Goal: Task Accomplishment & Management: Manage account settings

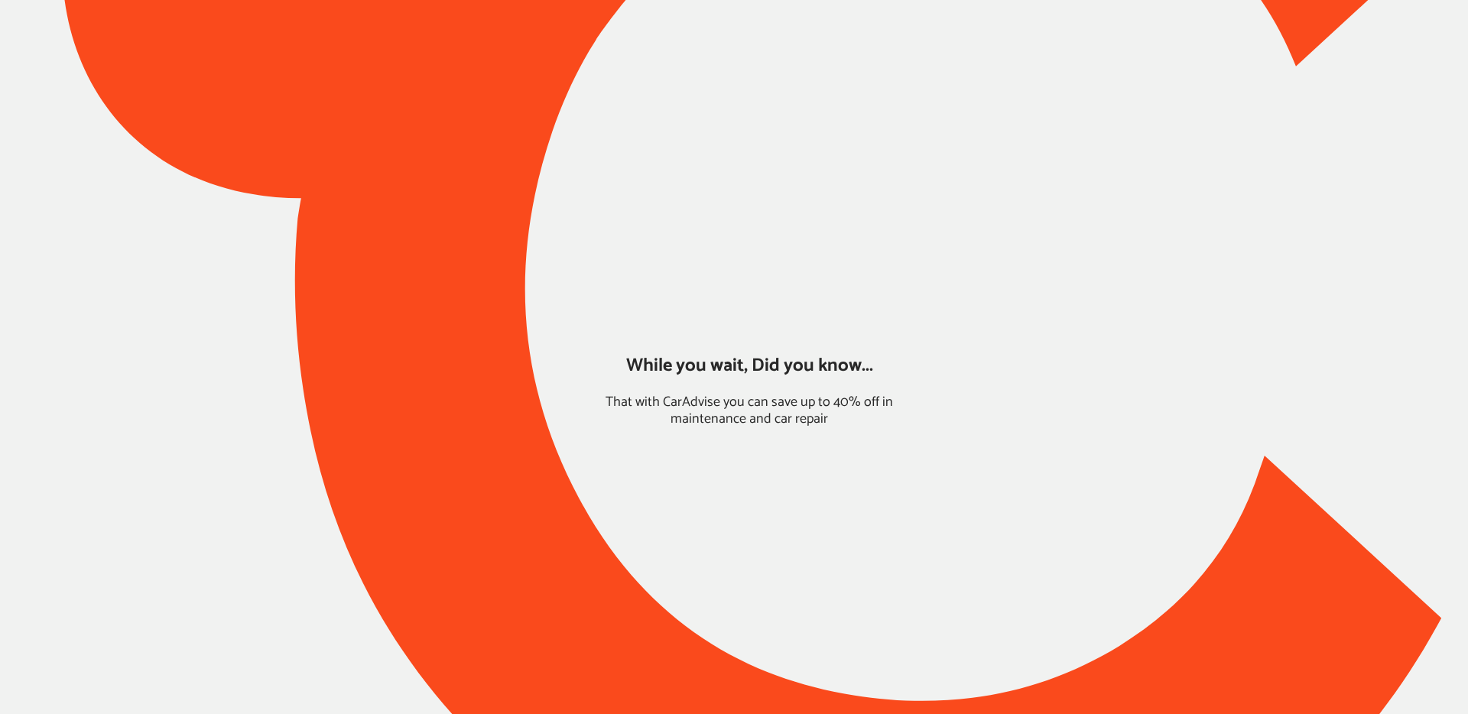
type input "*******"
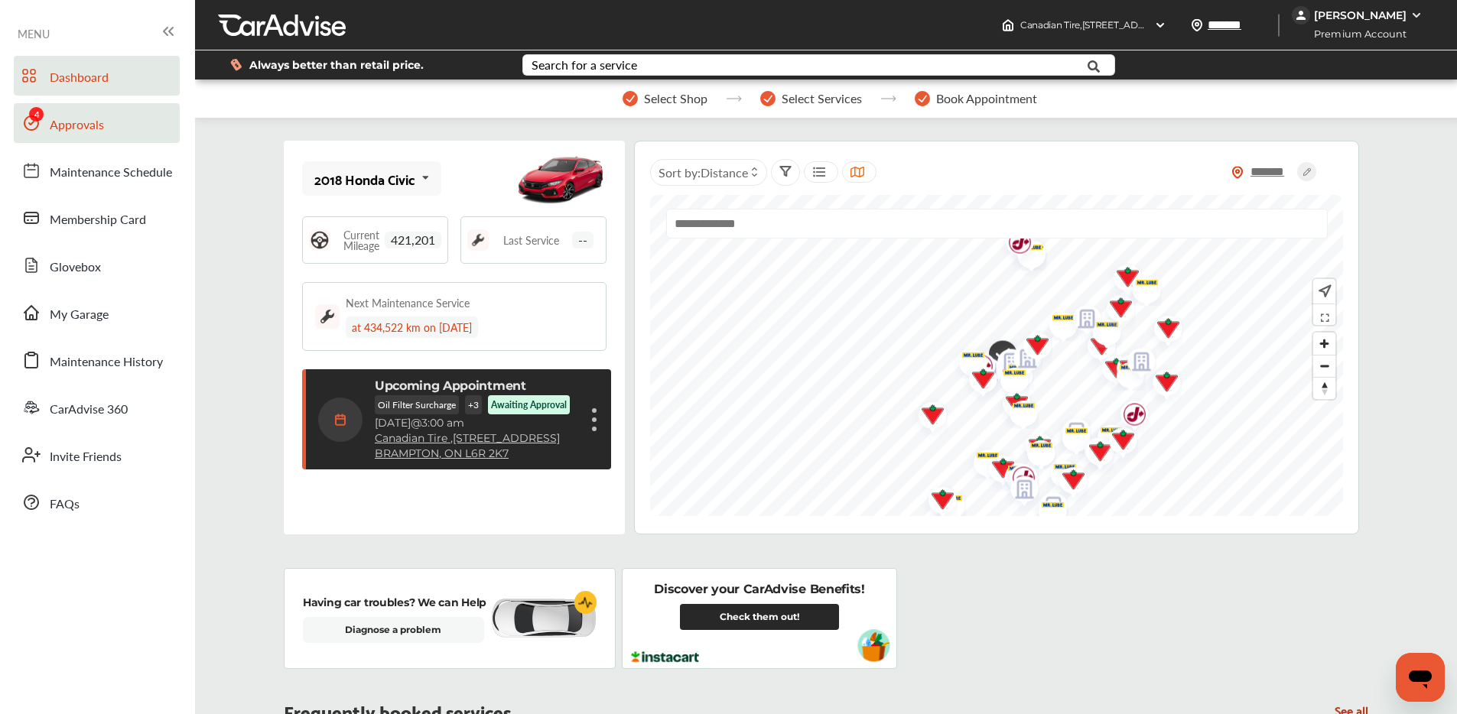
click at [115, 119] on link "Approvals" at bounding box center [97, 123] width 166 height 40
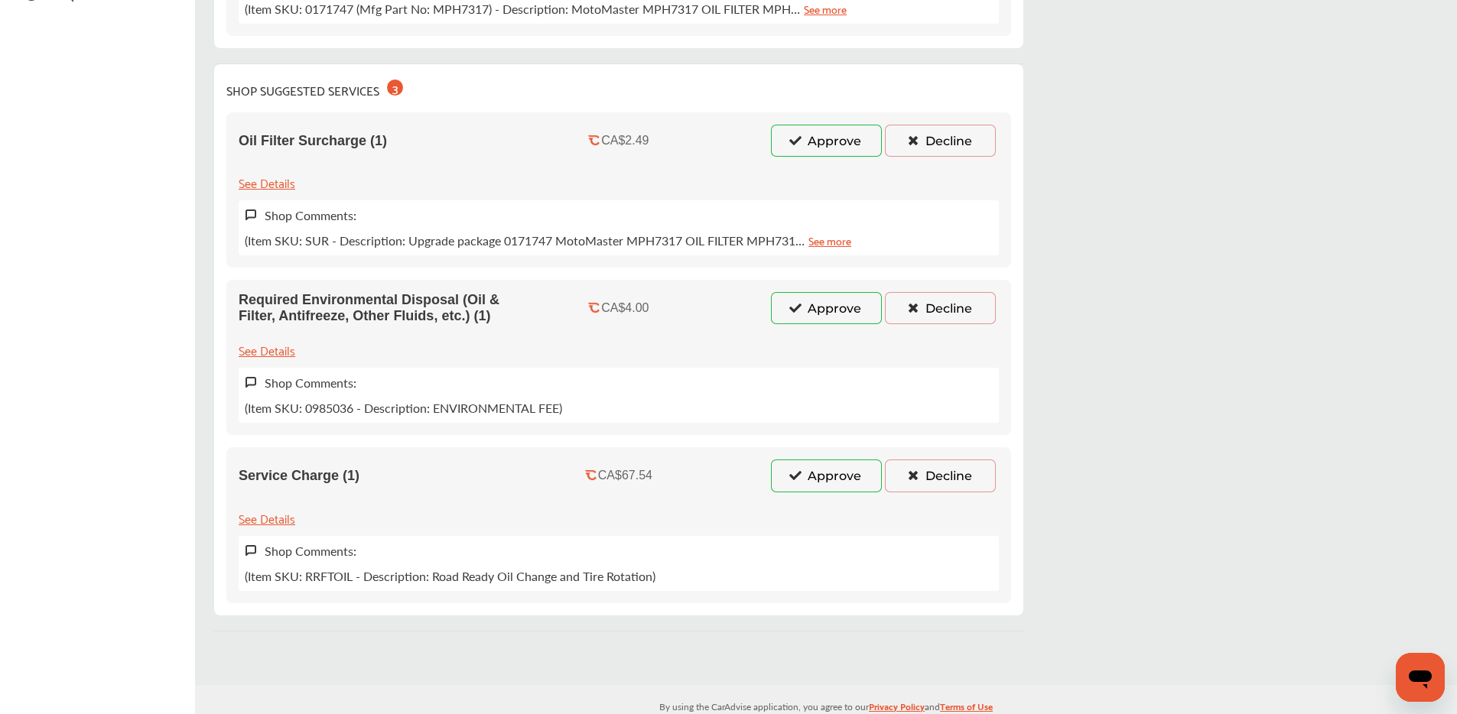
scroll to position [505, 0]
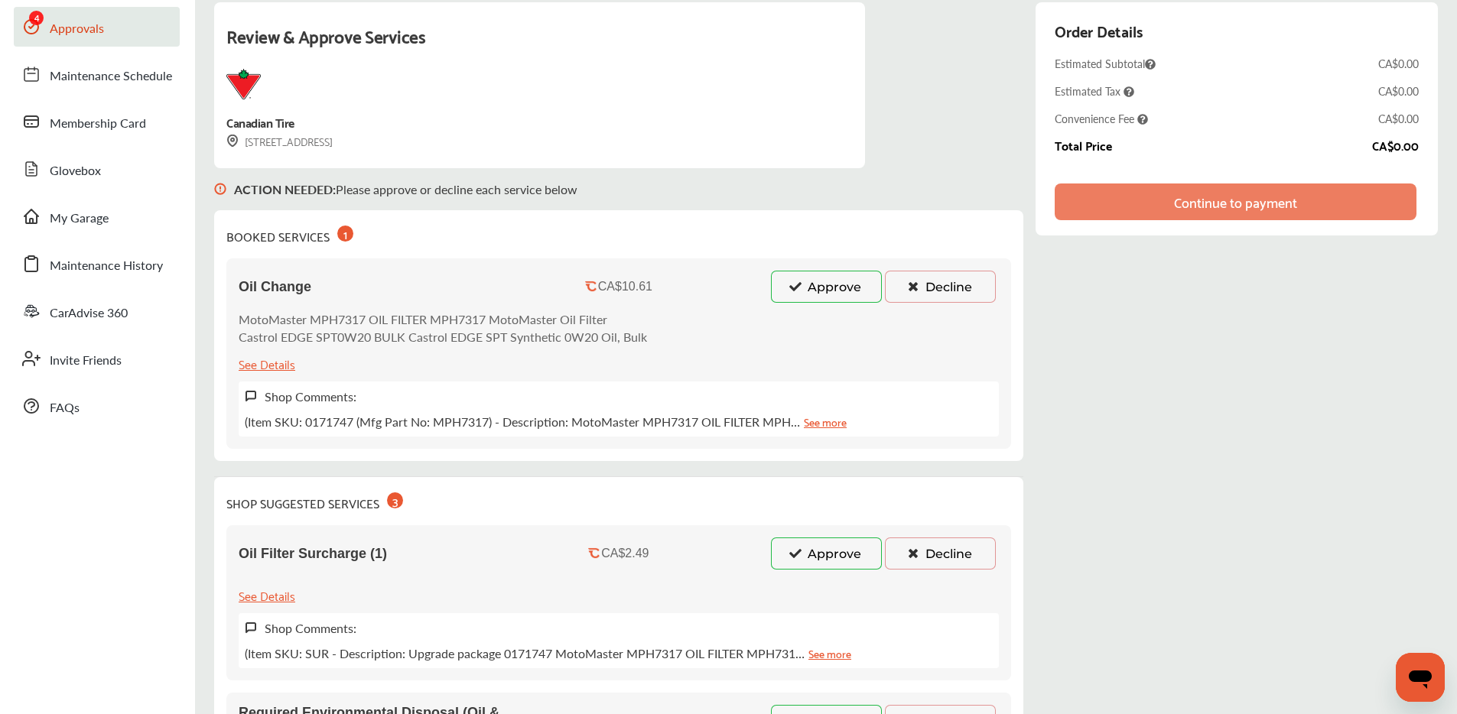
drag, startPoint x: 789, startPoint y: 291, endPoint x: 794, endPoint y: 348, distance: 56.8
click at [788, 291] on icon at bounding box center [795, 286] width 15 height 11
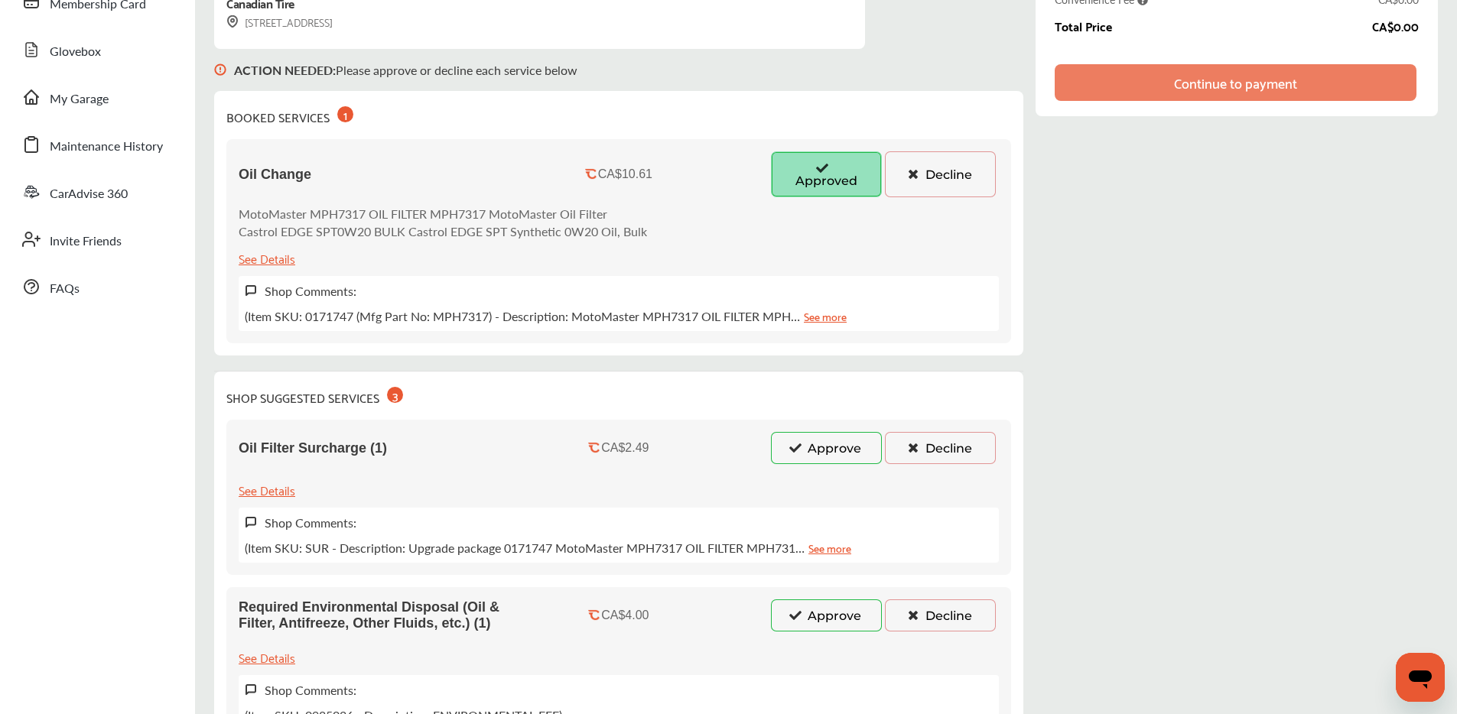
scroll to position [384, 0]
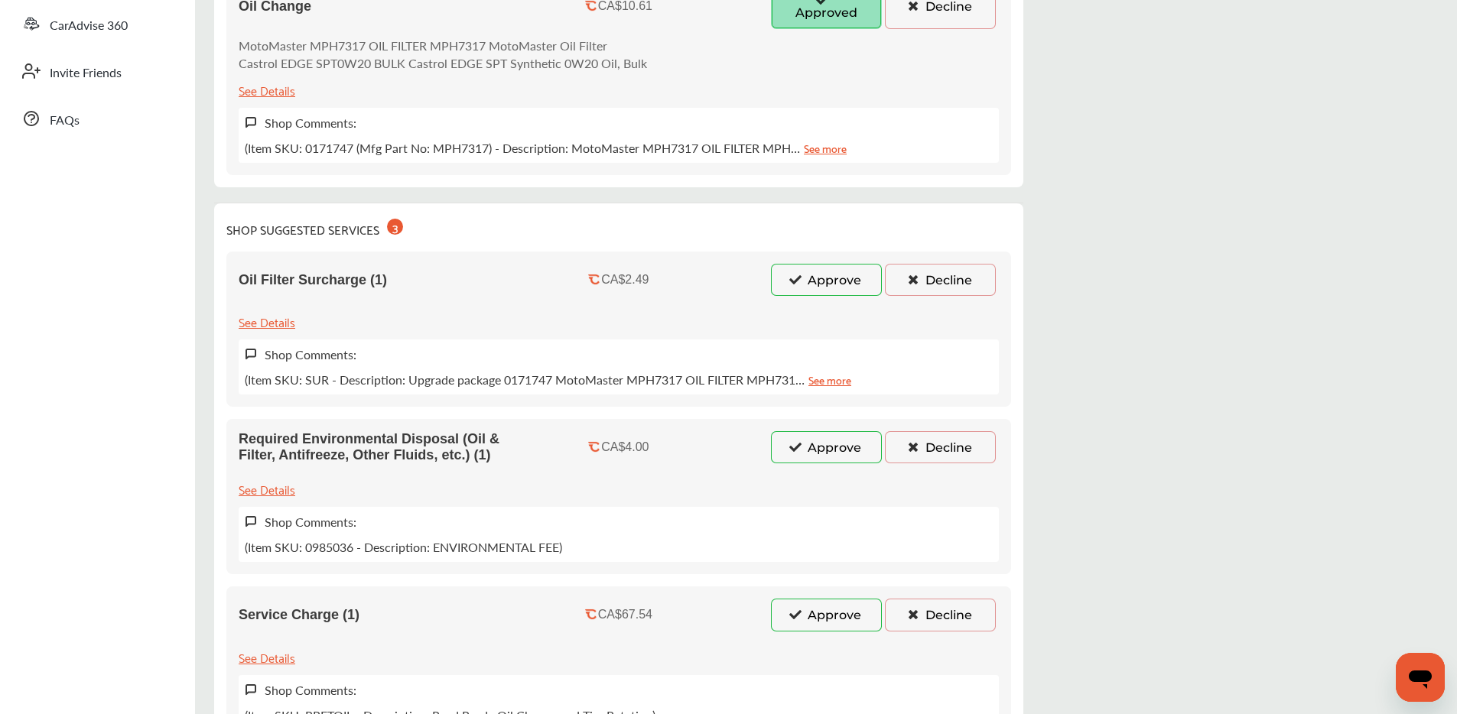
click at [807, 277] on button "Approve" at bounding box center [826, 280] width 111 height 32
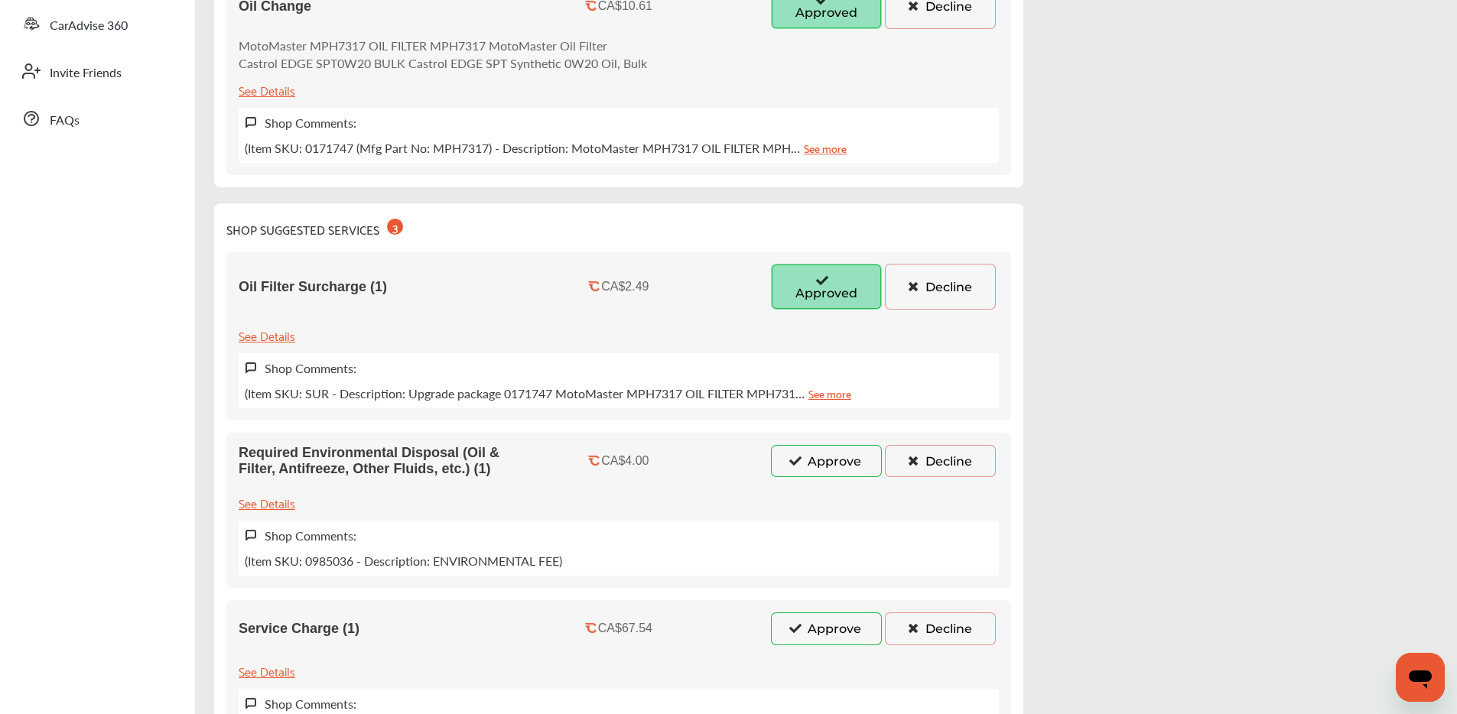
drag, startPoint x: 805, startPoint y: 460, endPoint x: 811, endPoint y: 501, distance: 41.7
click at [805, 460] on button "Approve" at bounding box center [826, 461] width 111 height 32
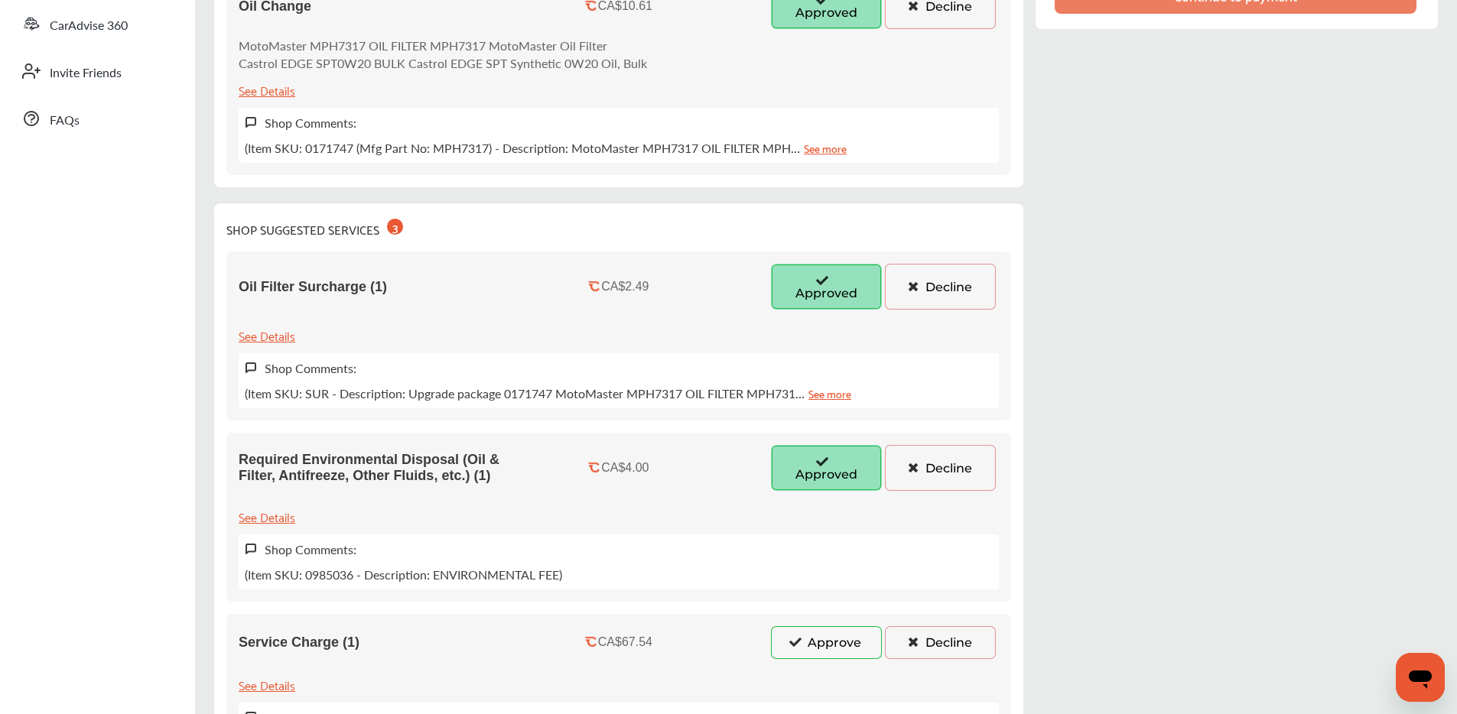
click at [783, 635] on button "Approve" at bounding box center [826, 642] width 111 height 32
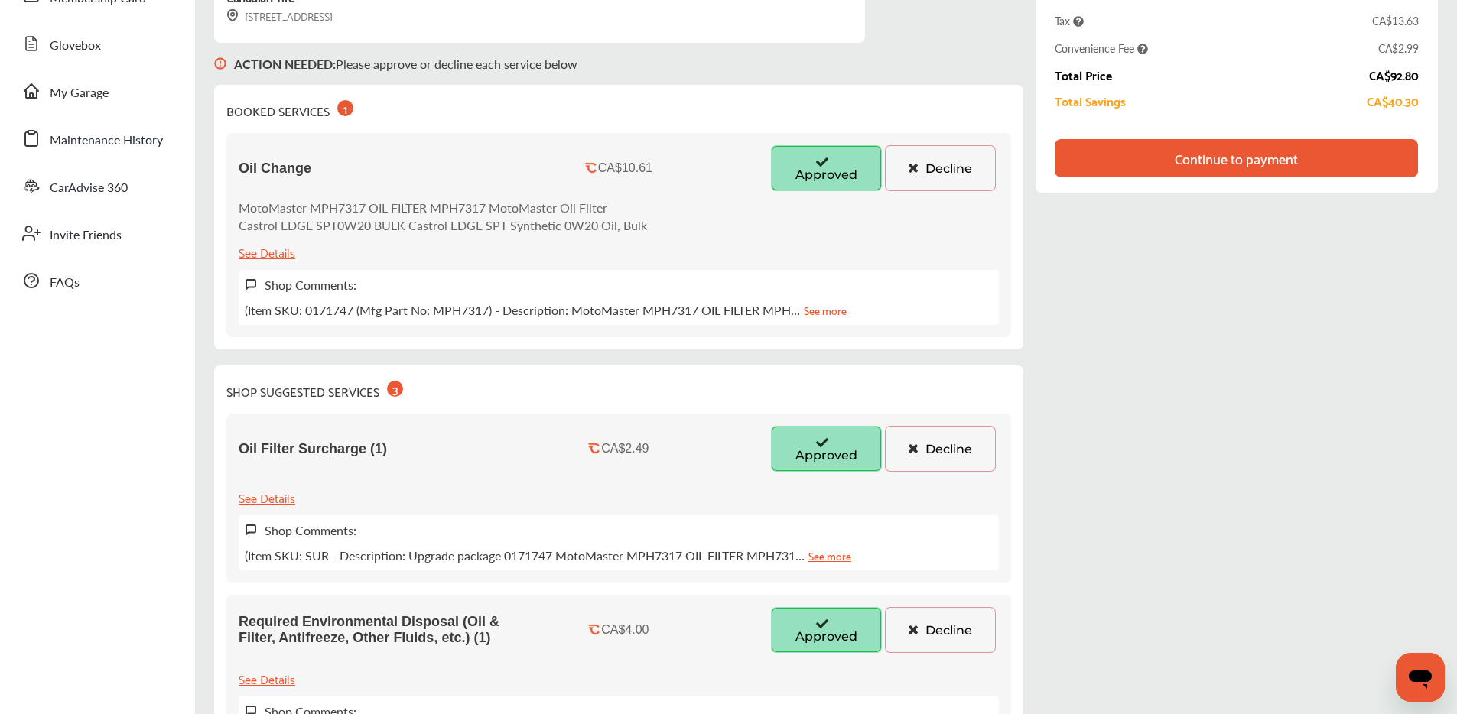
scroll to position [0, 0]
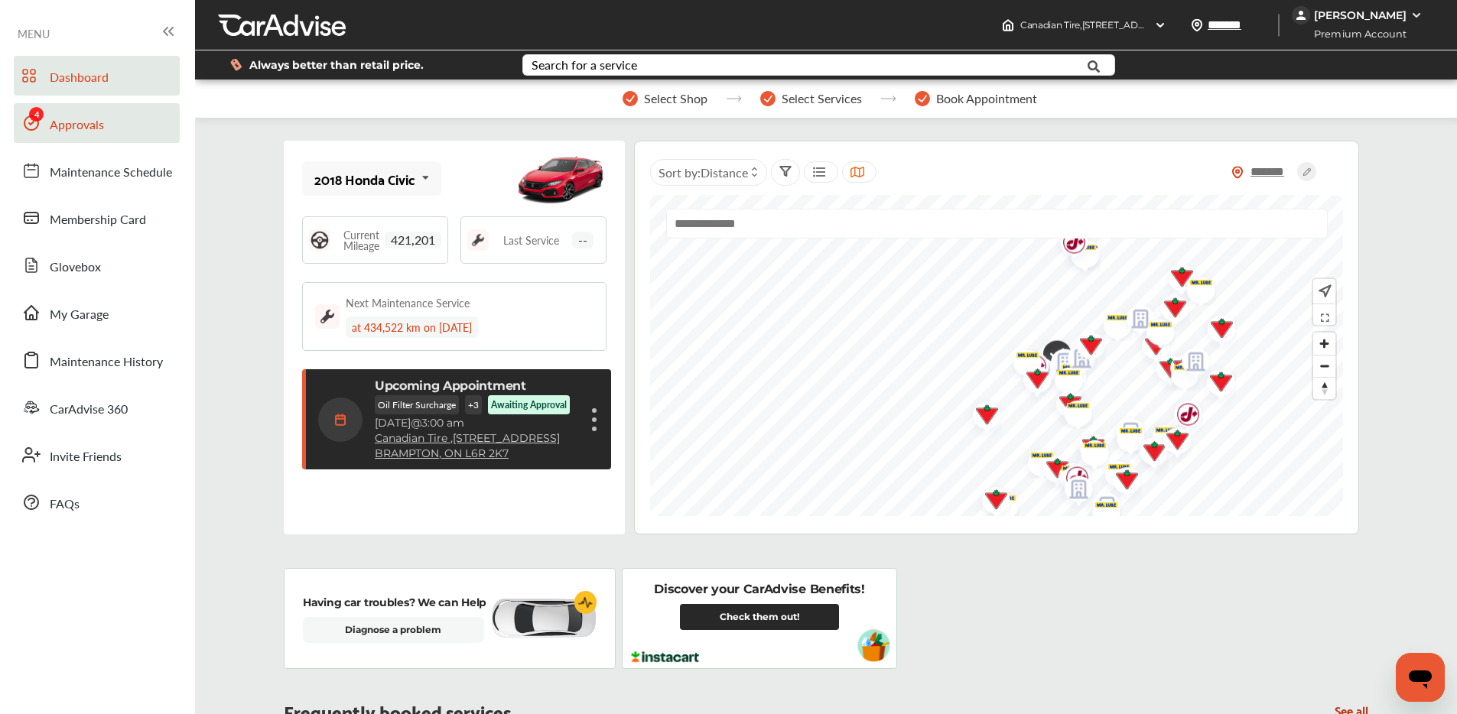
click at [141, 116] on link "Approvals" at bounding box center [97, 123] width 166 height 40
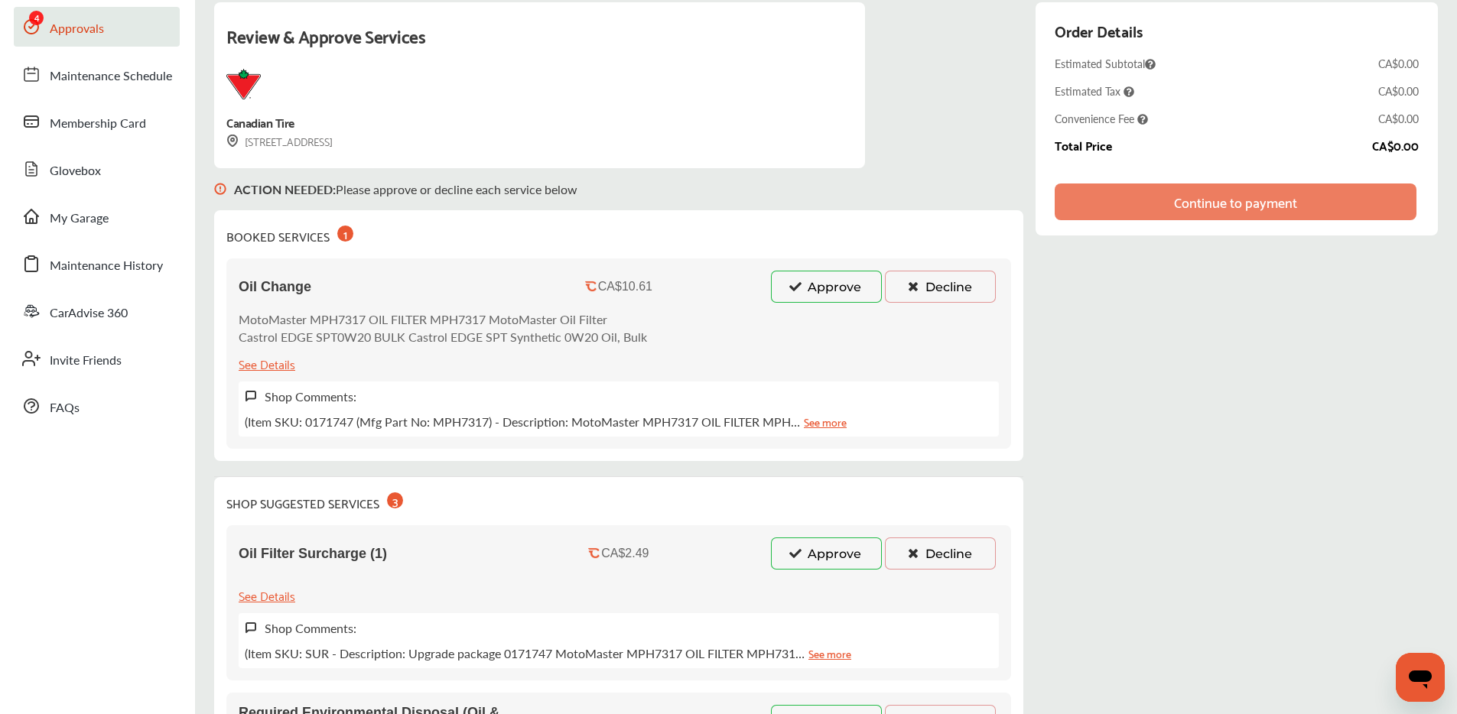
scroll to position [294, 0]
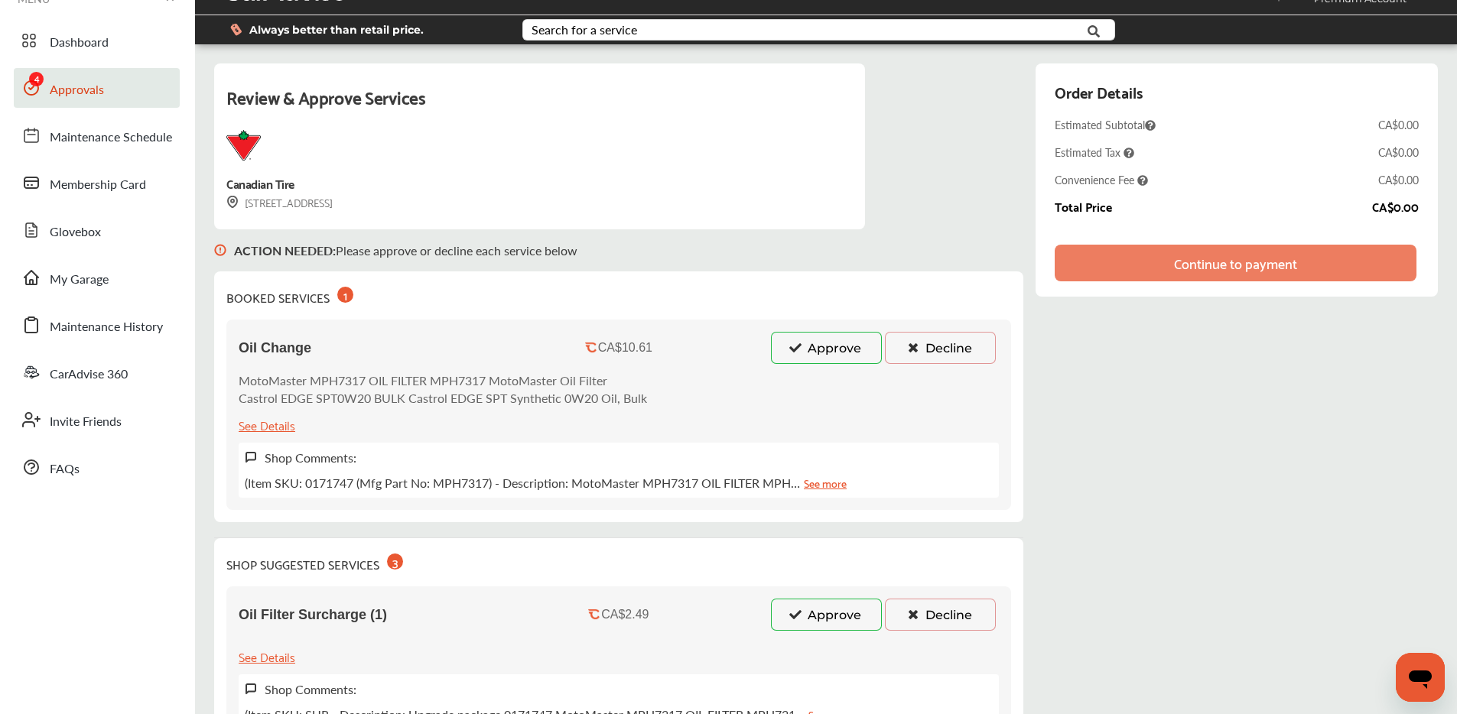
click at [802, 343] on button "Approve" at bounding box center [826, 348] width 111 height 32
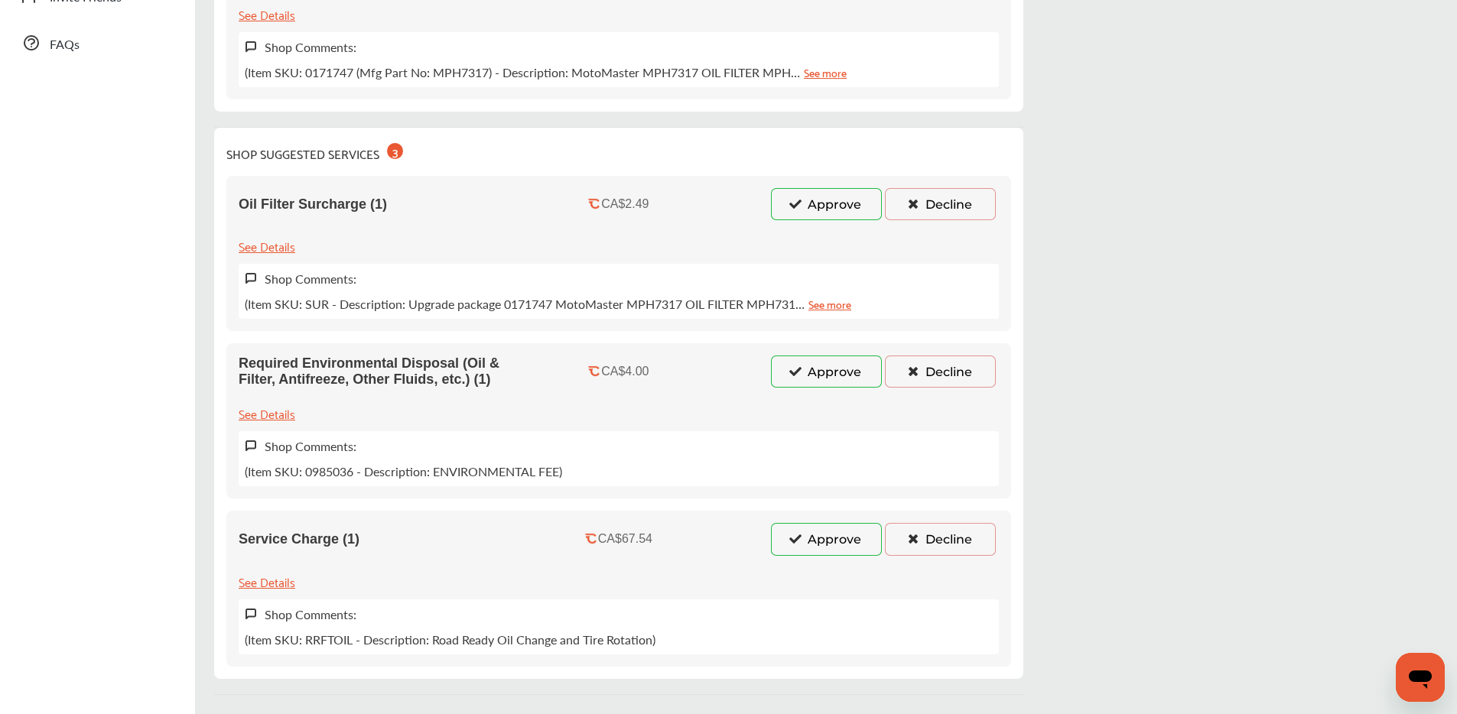
scroll to position [520, 0]
